Goal: Navigation & Orientation: Find specific page/section

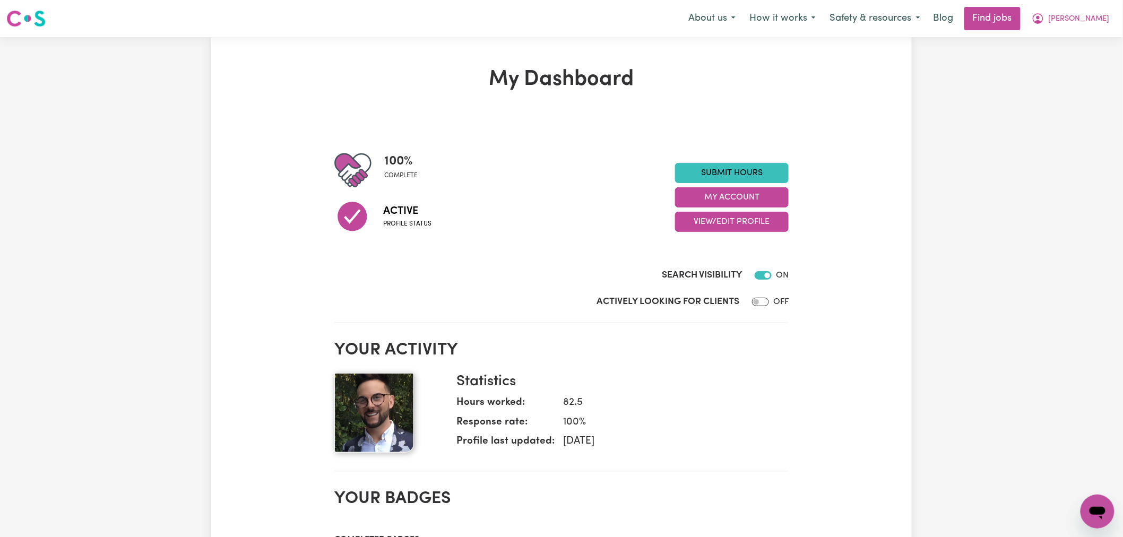
click at [628, 82] on h1 "My Dashboard" at bounding box center [561, 79] width 454 height 25
click at [653, 75] on h1 "My Dashboard" at bounding box center [561, 79] width 454 height 25
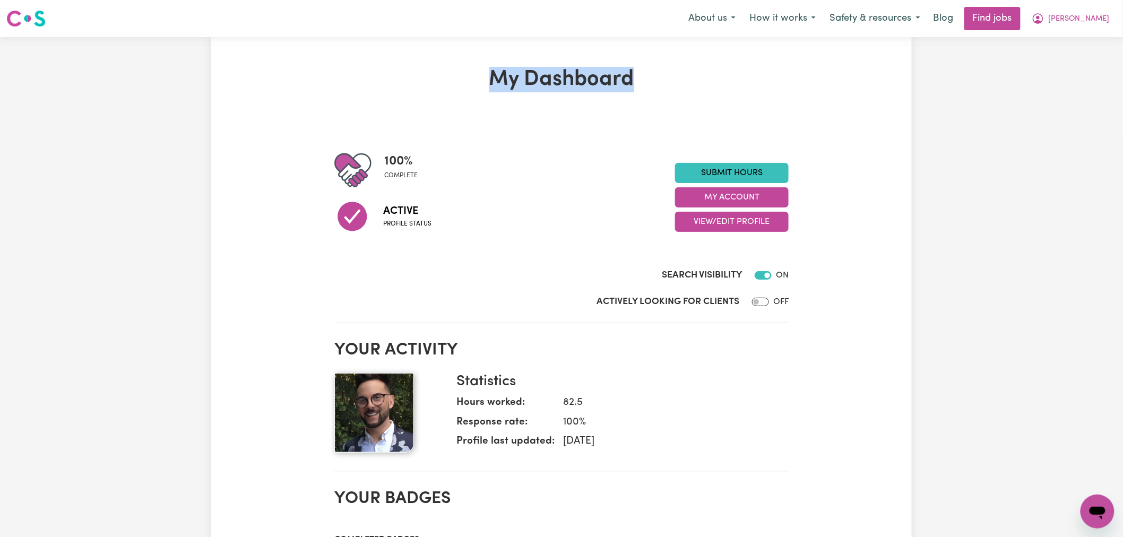
drag, startPoint x: 653, startPoint y: 75, endPoint x: 495, endPoint y: 81, distance: 158.8
click at [495, 81] on h1 "My Dashboard" at bounding box center [561, 79] width 454 height 25
click at [531, 81] on h1 "My Dashboard" at bounding box center [561, 79] width 454 height 25
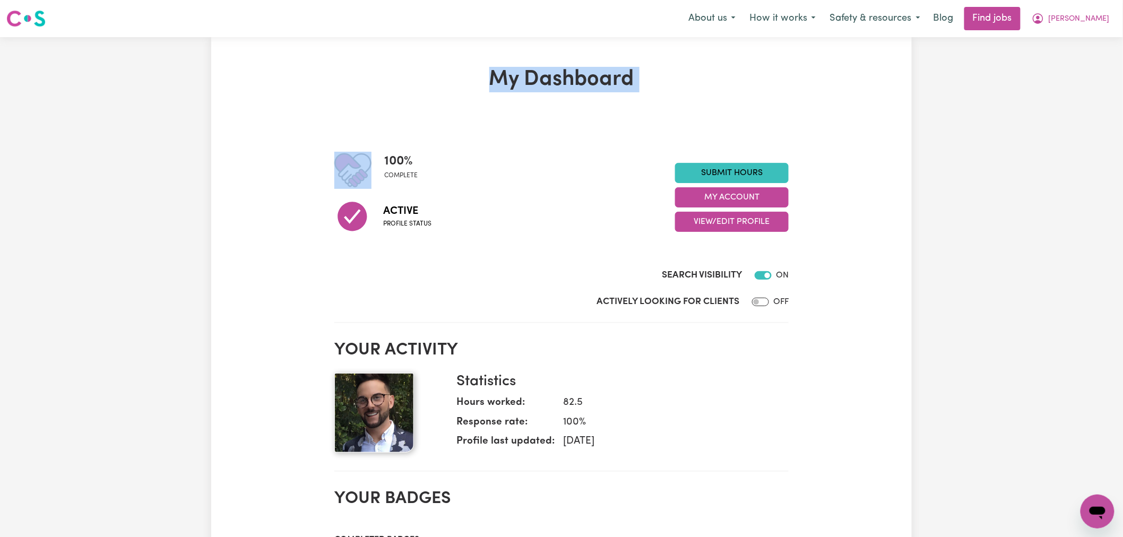
click at [531, 81] on h1 "My Dashboard" at bounding box center [561, 79] width 454 height 25
